Goal: Task Accomplishment & Management: Use online tool/utility

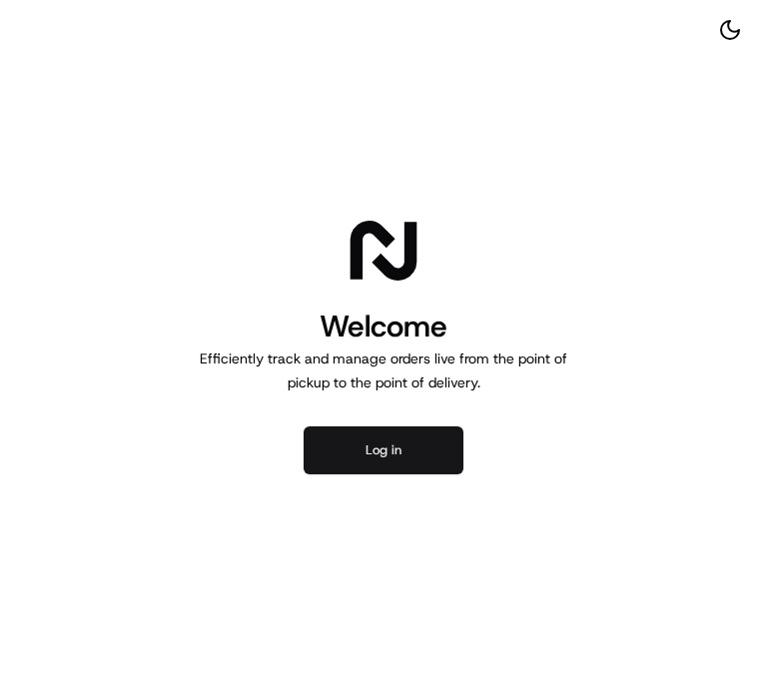
click at [393, 463] on button "Log in" at bounding box center [384, 450] width 160 height 48
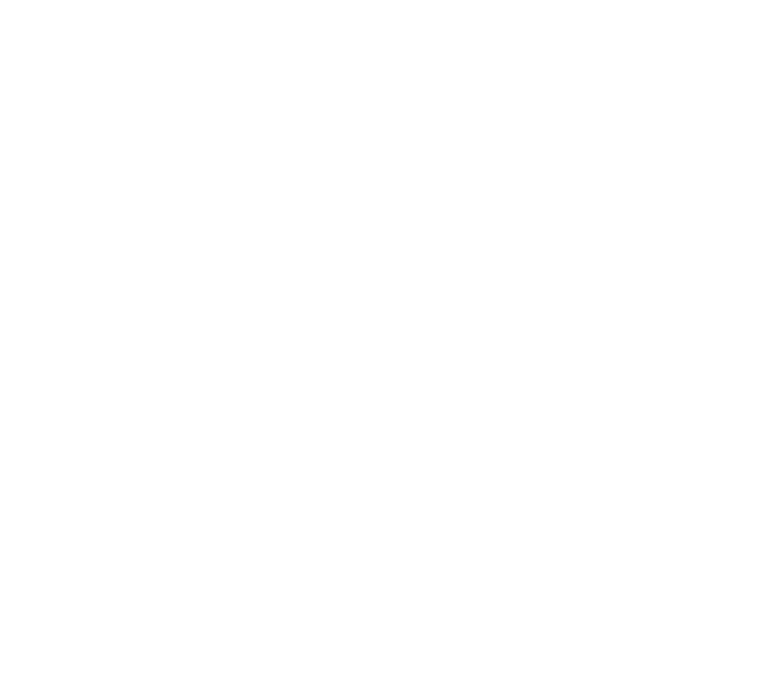
click at [667, 403] on div at bounding box center [383, 342] width 767 height 685
click at [667, 396] on div at bounding box center [383, 342] width 767 height 685
click at [659, 403] on div at bounding box center [383, 342] width 767 height 685
click at [636, 196] on div at bounding box center [383, 342] width 767 height 685
click at [661, 240] on div at bounding box center [383, 342] width 767 height 685
